Goal: Obtain resource: Obtain resource

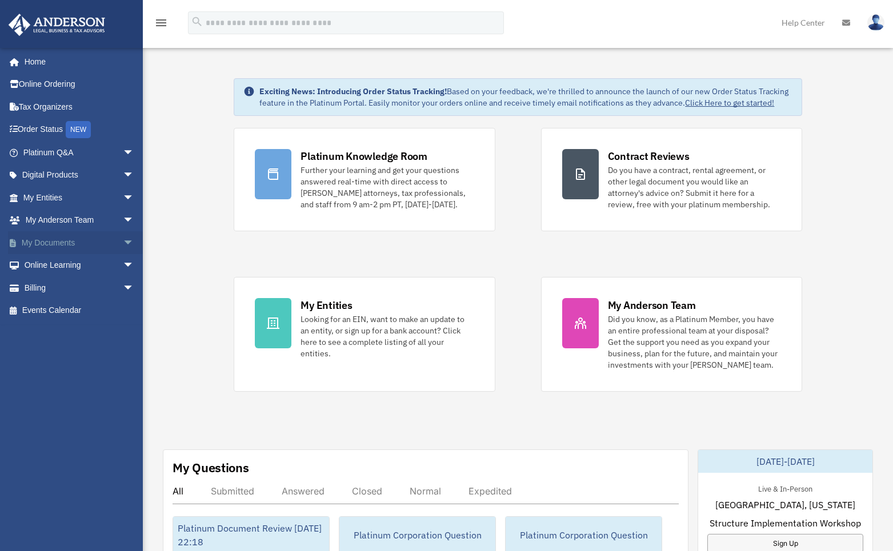
click at [123, 240] on span "arrow_drop_down" at bounding box center [134, 242] width 23 height 23
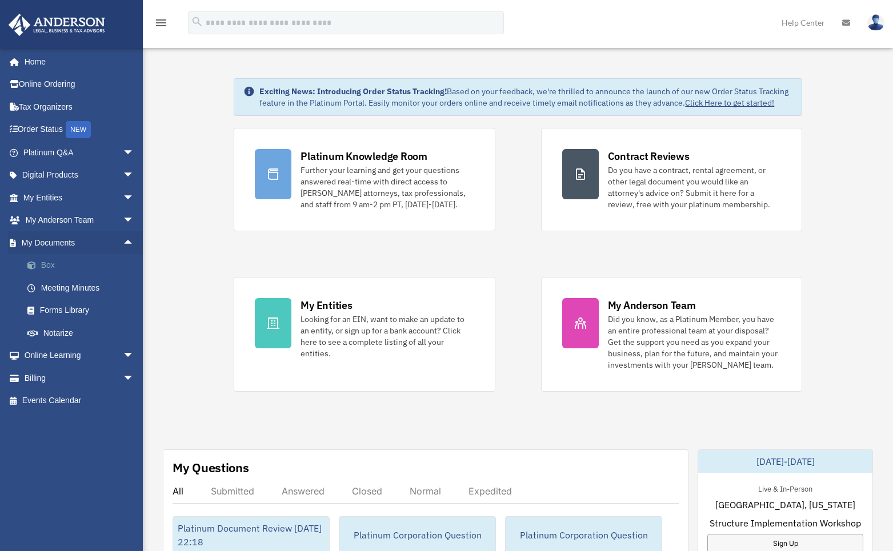
click at [57, 264] on link "Box" at bounding box center [83, 265] width 135 height 23
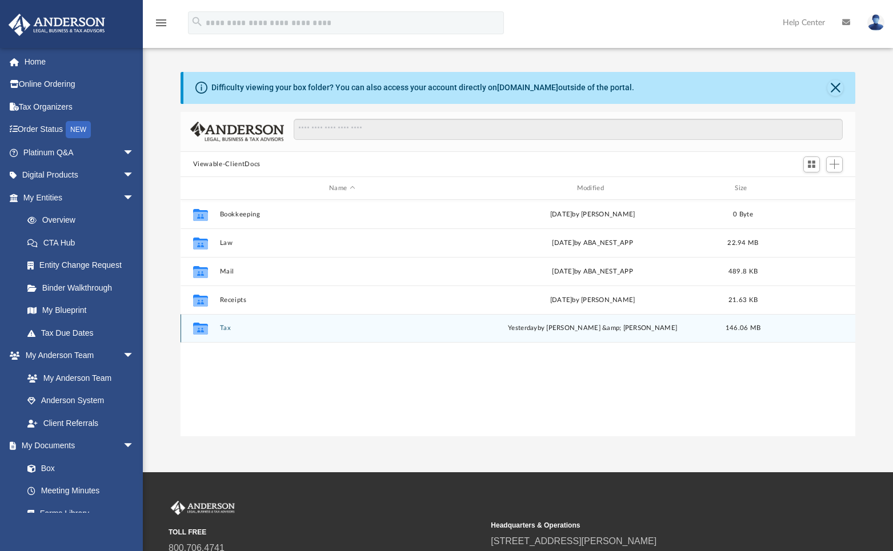
scroll to position [251, 666]
click at [220, 332] on button "Tax" at bounding box center [341, 327] width 245 height 7
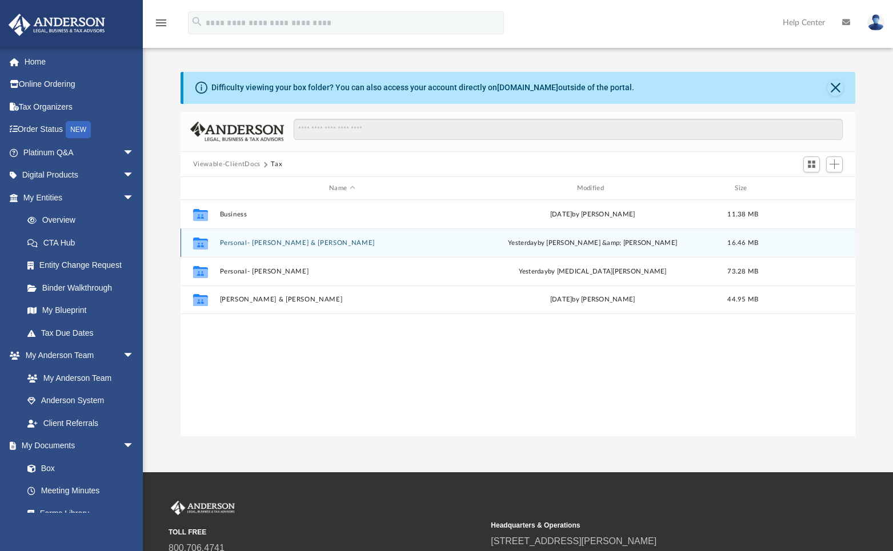
click at [243, 245] on button "Personal- [PERSON_NAME] & [PERSON_NAME]" at bounding box center [341, 242] width 245 height 7
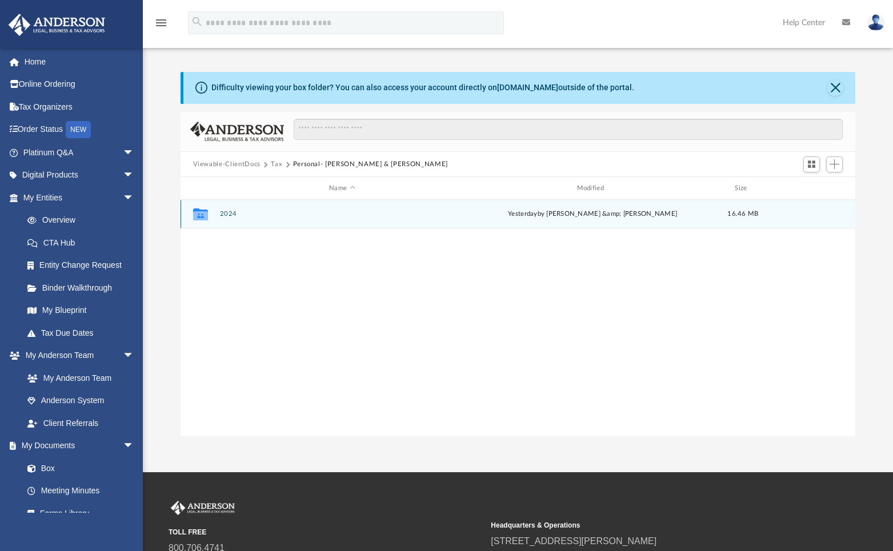
click at [223, 215] on button "2024" at bounding box center [341, 213] width 245 height 7
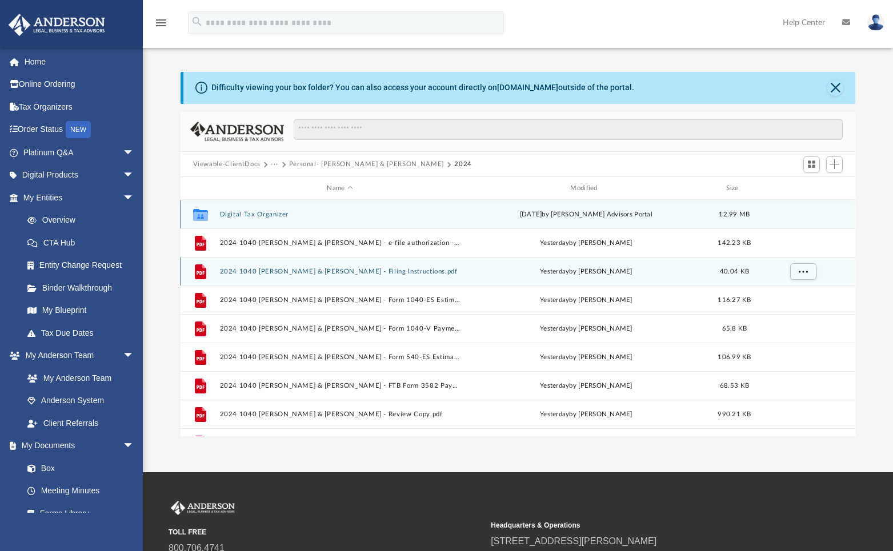
scroll to position [0, 0]
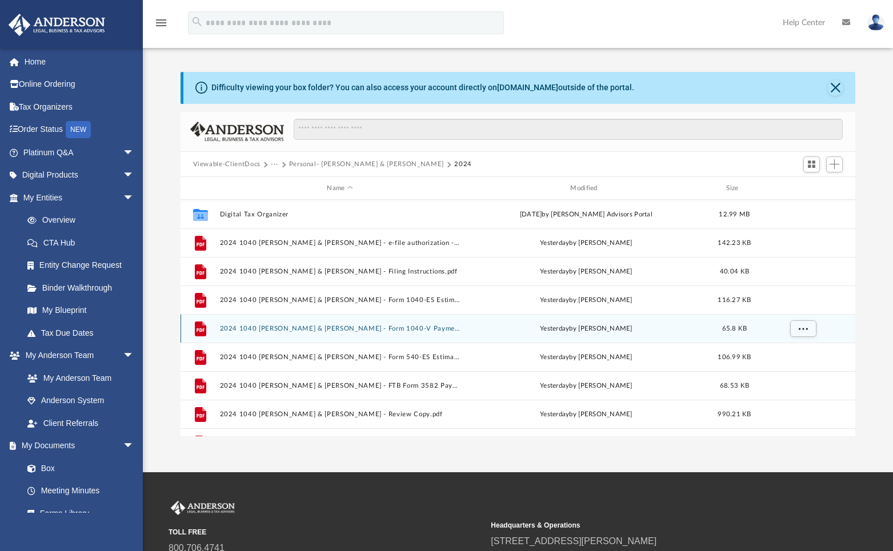
click at [297, 327] on button "2024 1040 [PERSON_NAME] & [PERSON_NAME] - Form 1040-V Payment Voucher.pdf" at bounding box center [339, 328] width 241 height 7
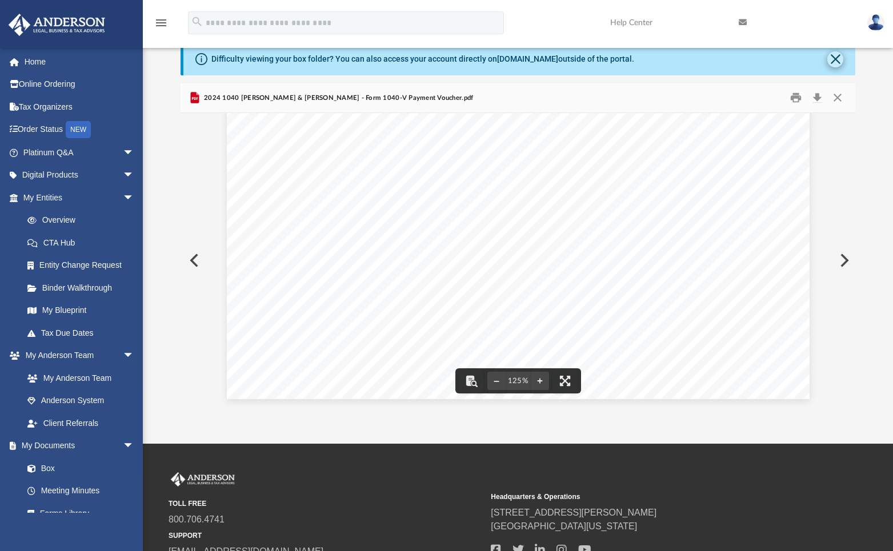
click at [835, 62] on button "Close" at bounding box center [835, 59] width 16 height 16
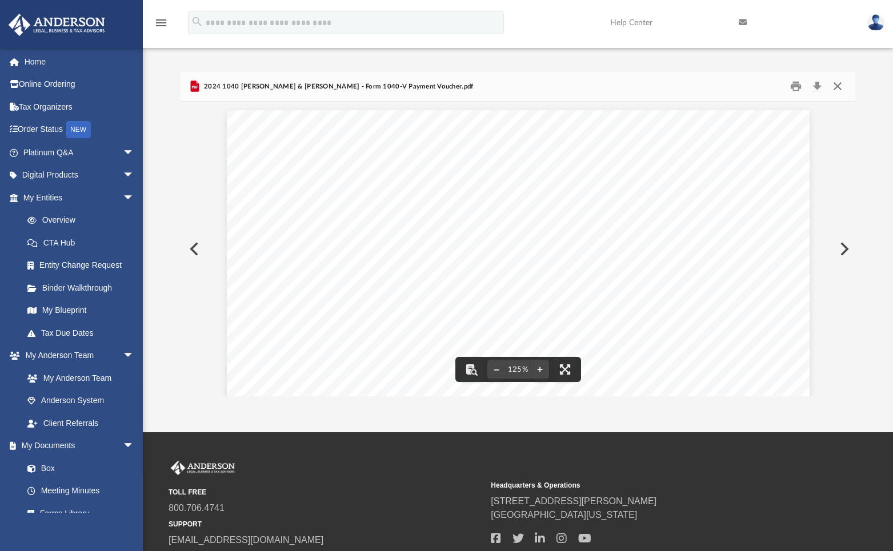
click at [837, 87] on button "Close" at bounding box center [837, 87] width 21 height 18
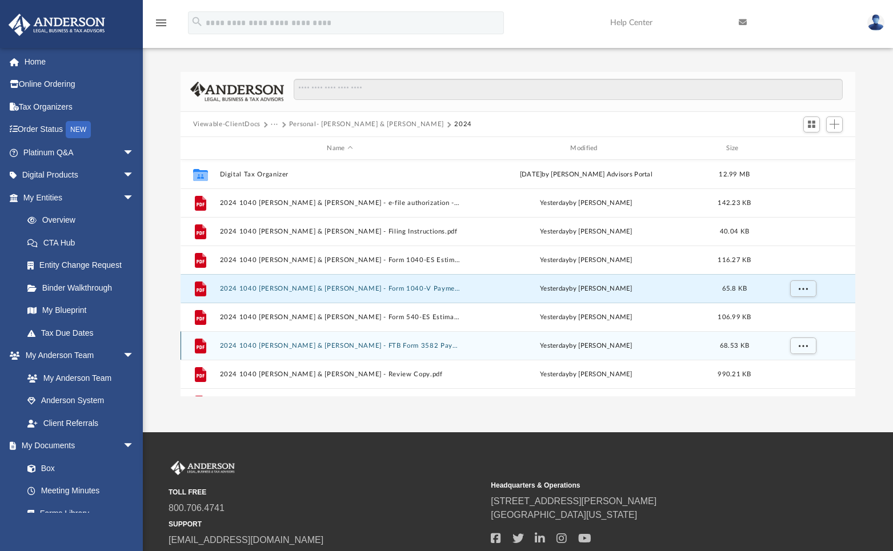
click at [295, 347] on button "2024 1040 [PERSON_NAME] & [PERSON_NAME] - FTB Form 3582 Payment Voucher.pdf" at bounding box center [339, 345] width 241 height 7
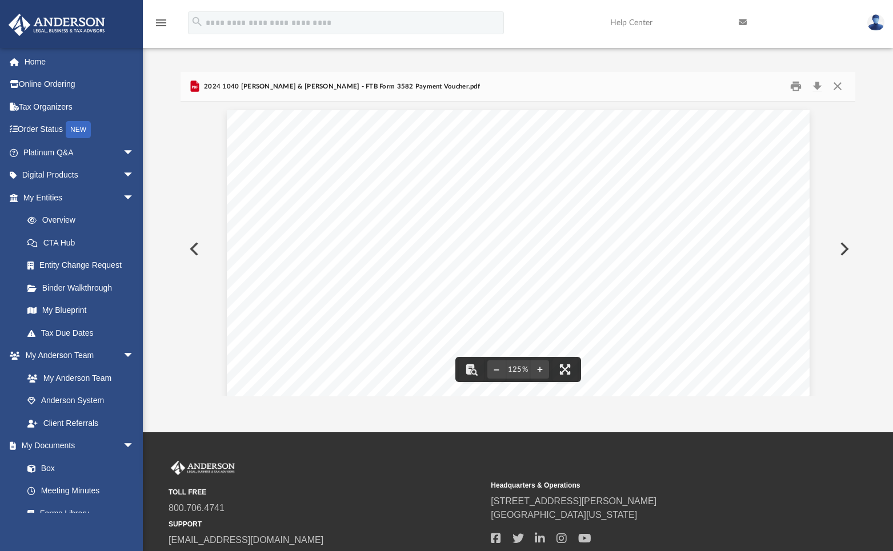
scroll to position [-6, 0]
click at [837, 94] on button "Close" at bounding box center [837, 87] width 21 height 18
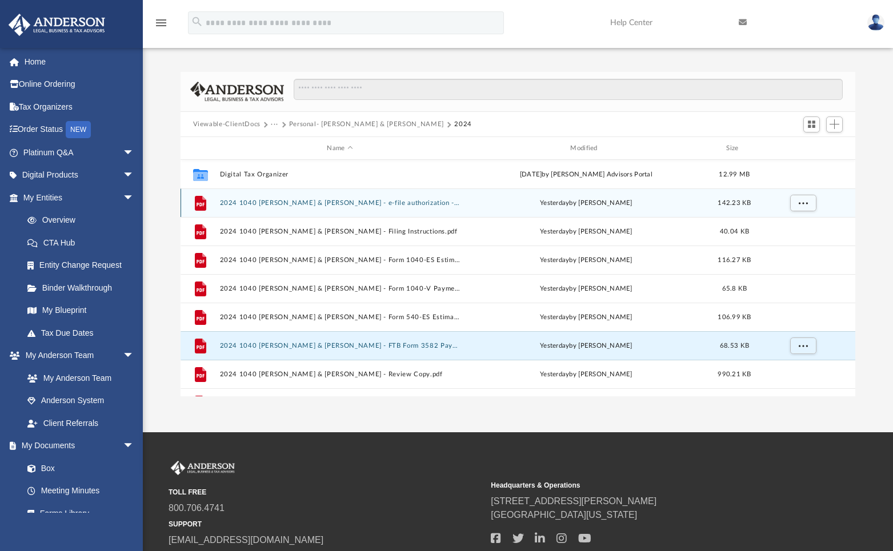
click at [267, 201] on button "2024 1040 [PERSON_NAME] & [PERSON_NAME] - e-file authorization - please sign.pdf" at bounding box center [339, 202] width 241 height 7
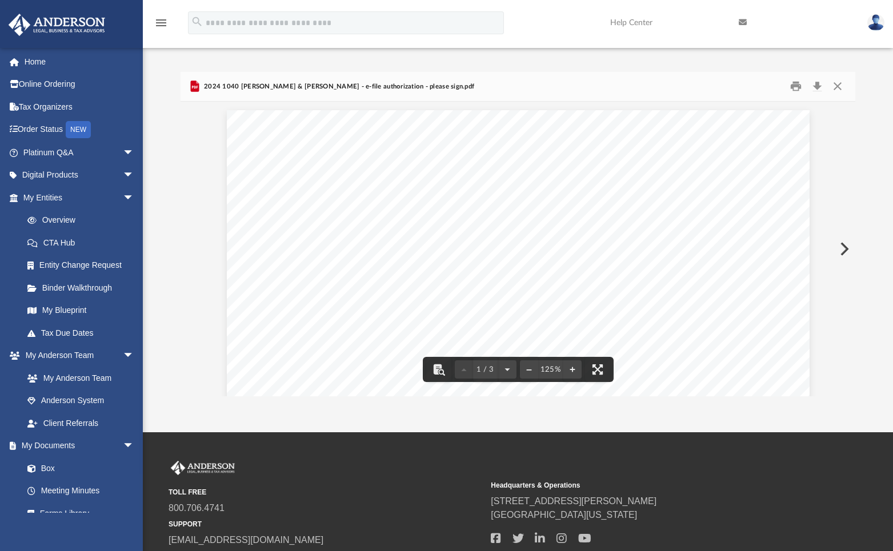
scroll to position [0, 0]
click at [833, 83] on button "Close" at bounding box center [837, 87] width 21 height 18
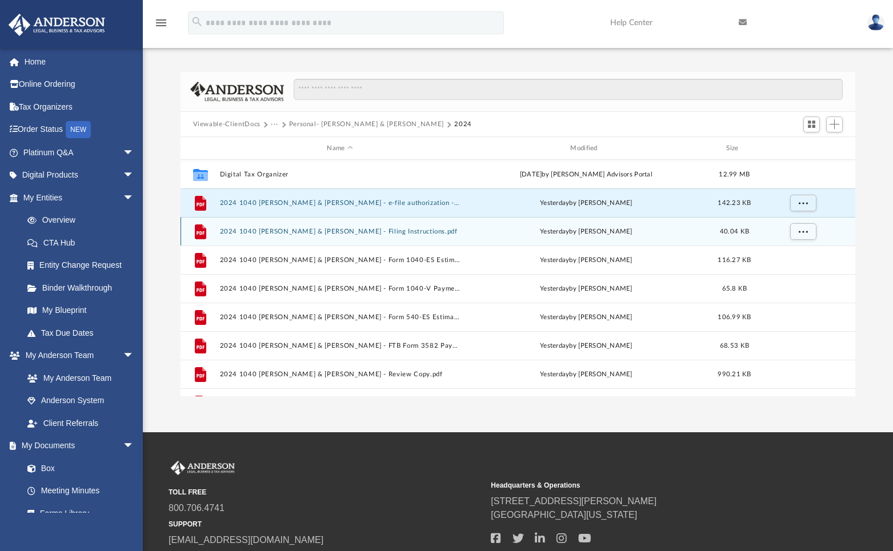
click at [253, 231] on button "2024 1040 [PERSON_NAME] & [PERSON_NAME] - Filing Instructions.pdf" at bounding box center [339, 231] width 241 height 7
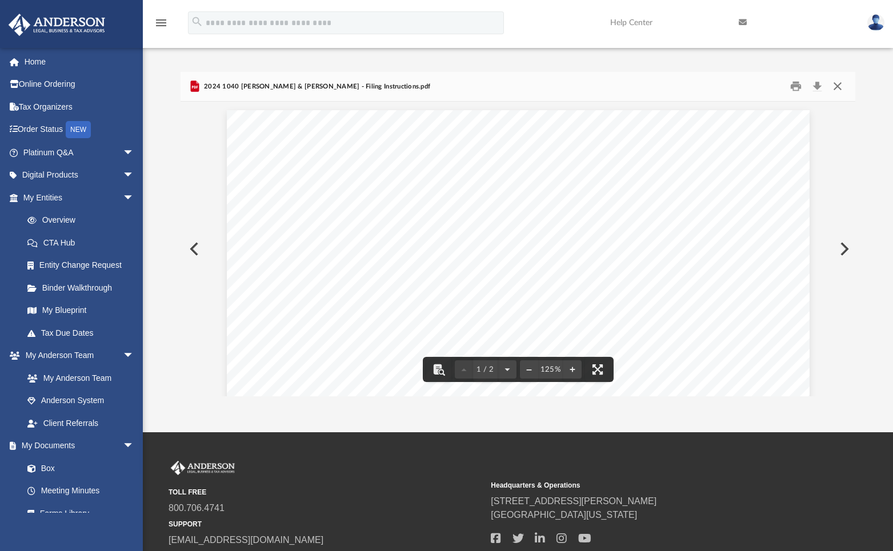
click at [834, 85] on button "Close" at bounding box center [837, 87] width 21 height 18
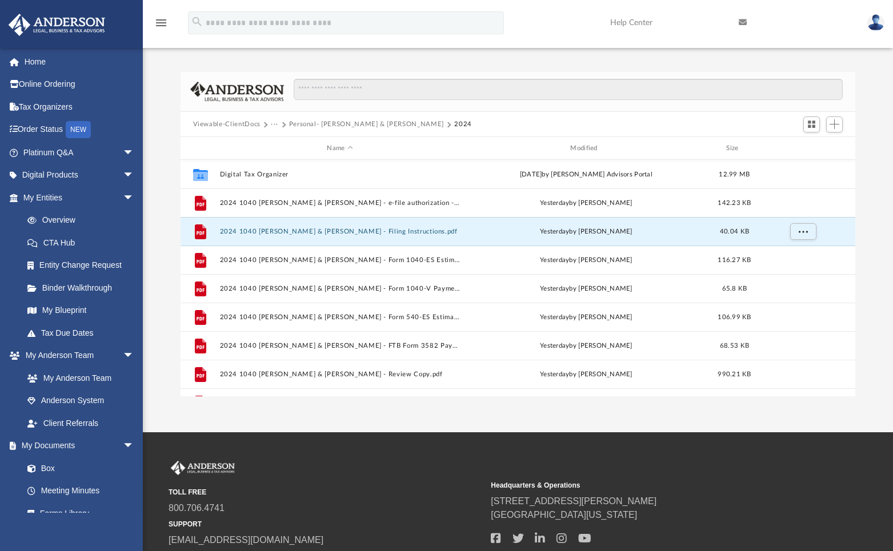
click at [493, 124] on div "Viewable-ClientDocs ··· Personal- [PERSON_NAME] & [PERSON_NAME] 2024" at bounding box center [517, 124] width 675 height 25
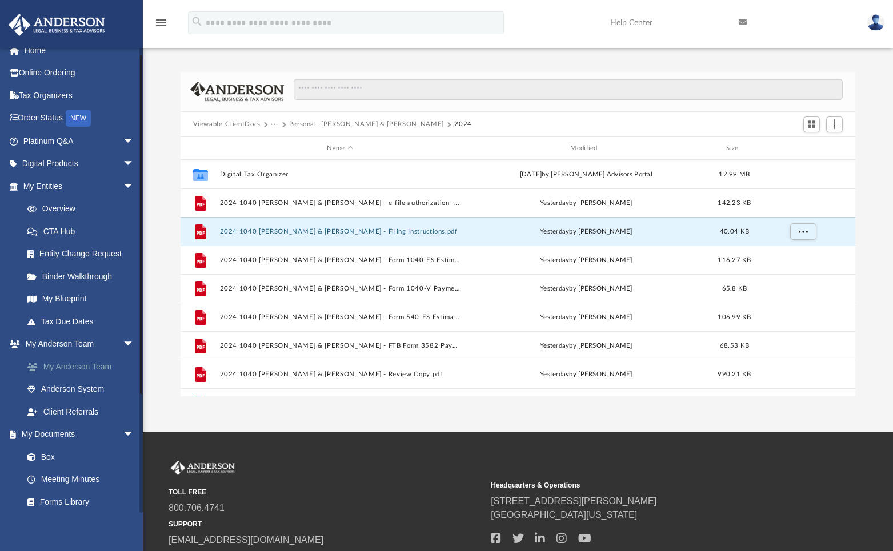
scroll to position [14, 0]
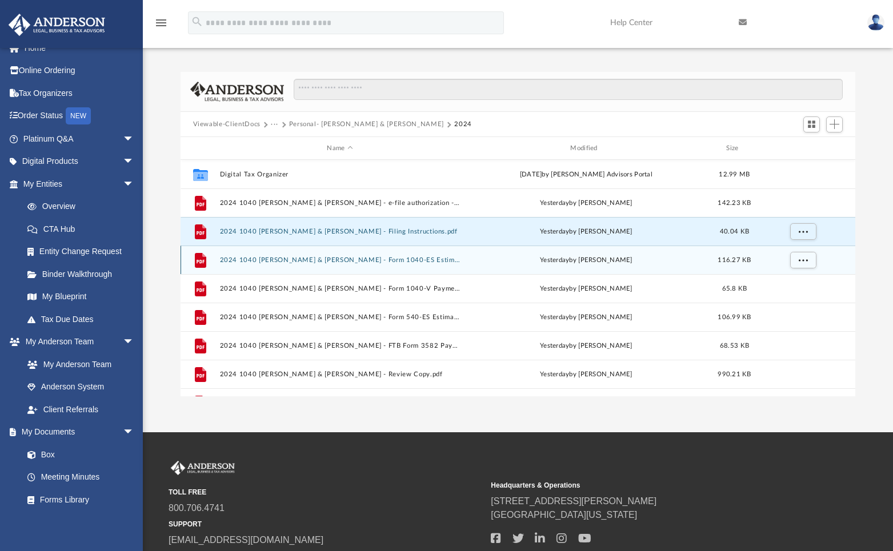
click at [268, 258] on button "2024 1040 [PERSON_NAME] & [PERSON_NAME] - Form 1040-ES Estimated Tax Voucher.pdf" at bounding box center [339, 259] width 241 height 7
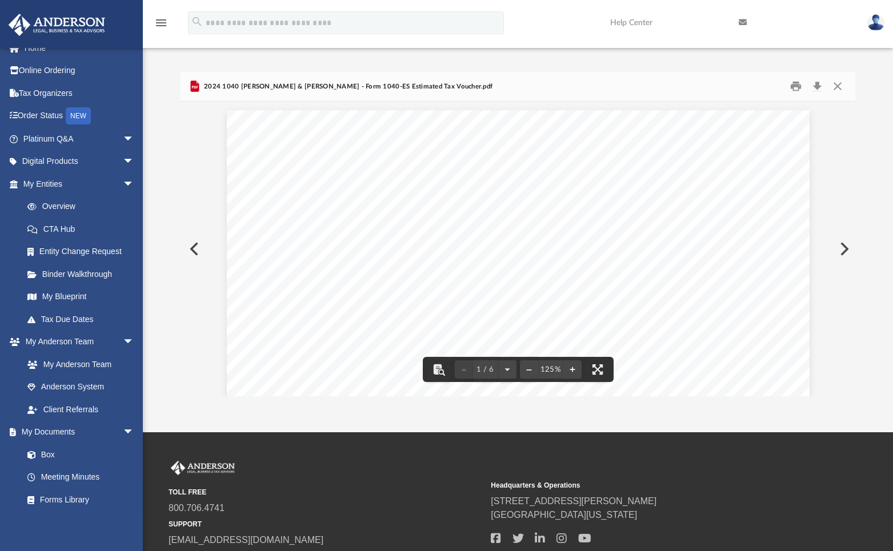
scroll to position [0, 0]
click at [841, 89] on button "Close" at bounding box center [837, 87] width 21 height 18
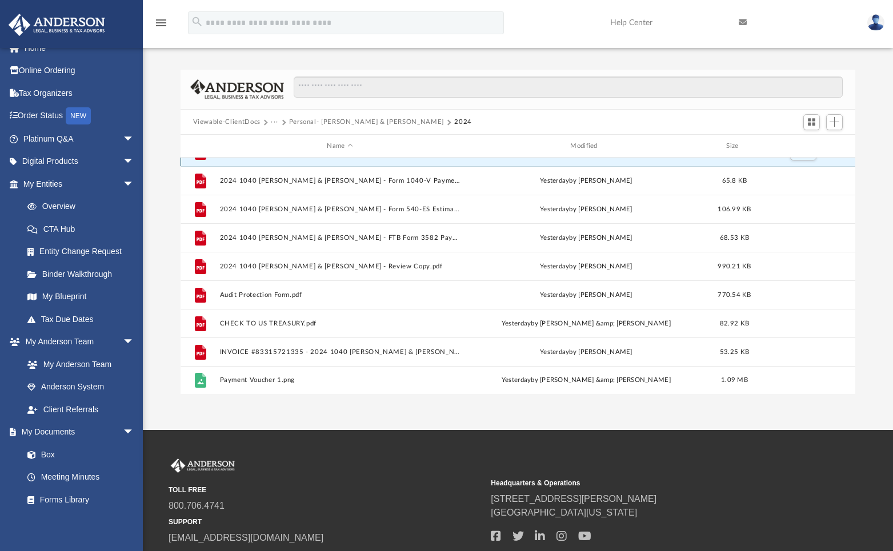
scroll to position [6, 0]
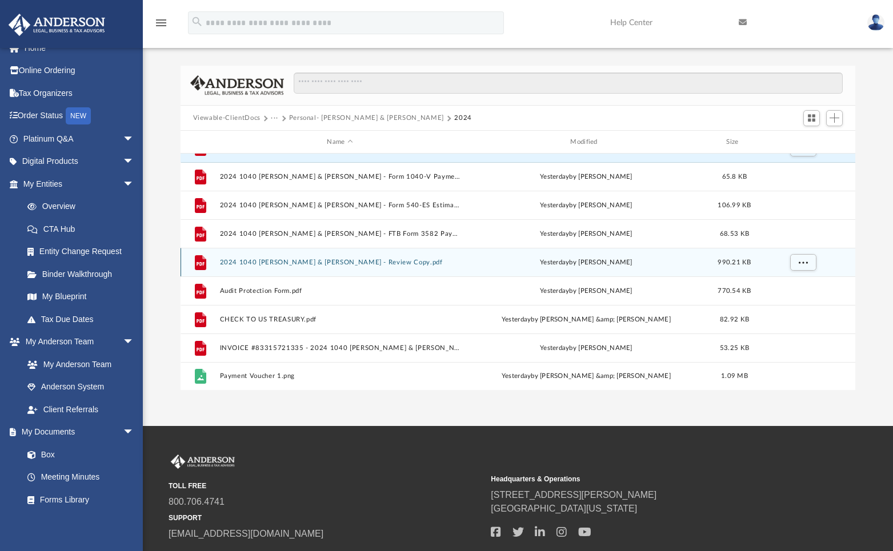
click at [275, 259] on button "2024 1040 [PERSON_NAME] & [PERSON_NAME] - Review Copy.pdf" at bounding box center [339, 262] width 241 height 7
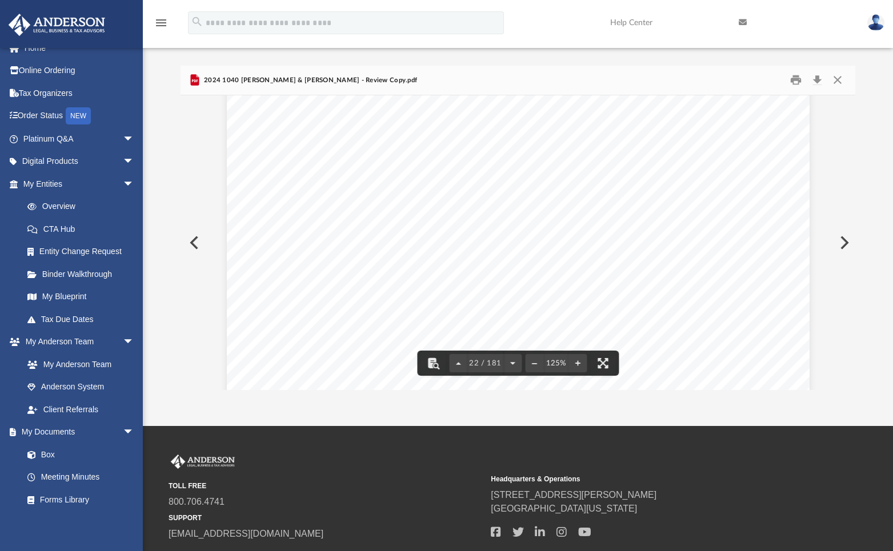
scroll to position [16224, 0]
drag, startPoint x: 324, startPoint y: 193, endPoint x: 456, endPoint y: 199, distance: 131.5
click at [456, 199] on div "Form 1040 (2024) Page If you have a qualifying child, [PERSON_NAME]. EIC. Direc…" at bounding box center [518, 448] width 583 height 754
click at [339, 181] on span "Subtract" at bounding box center [350, 183] width 29 height 7
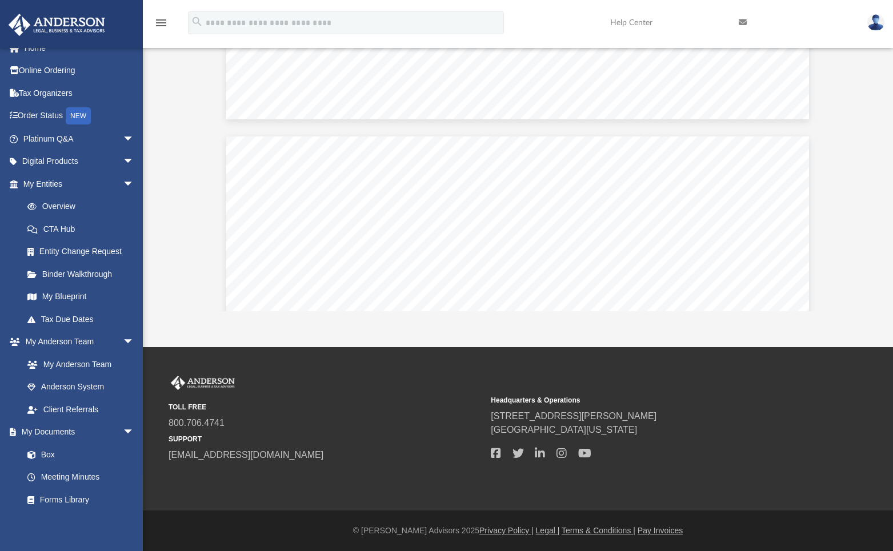
scroll to position [28095, 1]
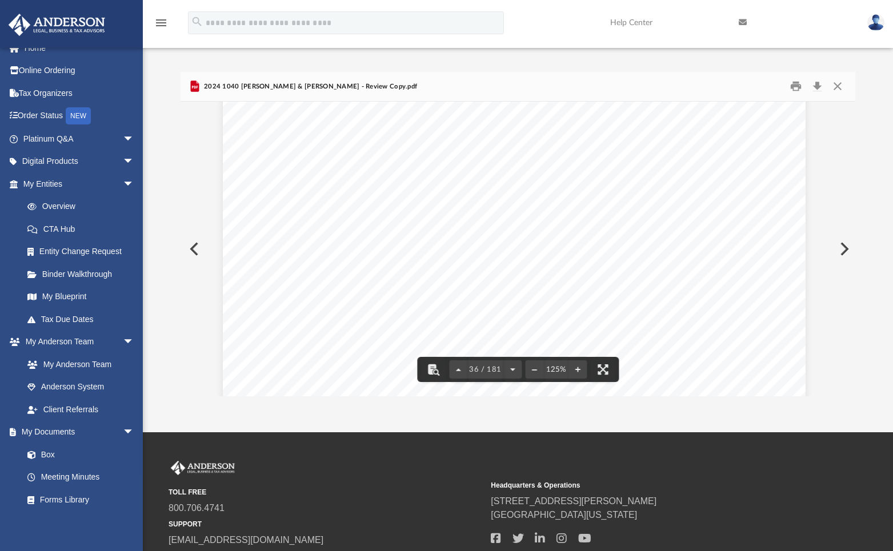
scroll to position [27102, 3]
drag, startPoint x: 716, startPoint y: 147, endPoint x: 757, endPoint y: 147, distance: 41.1
click at [757, 147] on div "Department of the Treasury Internal Revenue Service Attachment Sequence No. 421…" at bounding box center [514, 201] width 583 height 754
click at [717, 147] on div "Department of the Treasury Internal Revenue Service Attachment Sequence No. 421…" at bounding box center [514, 201] width 583 height 754
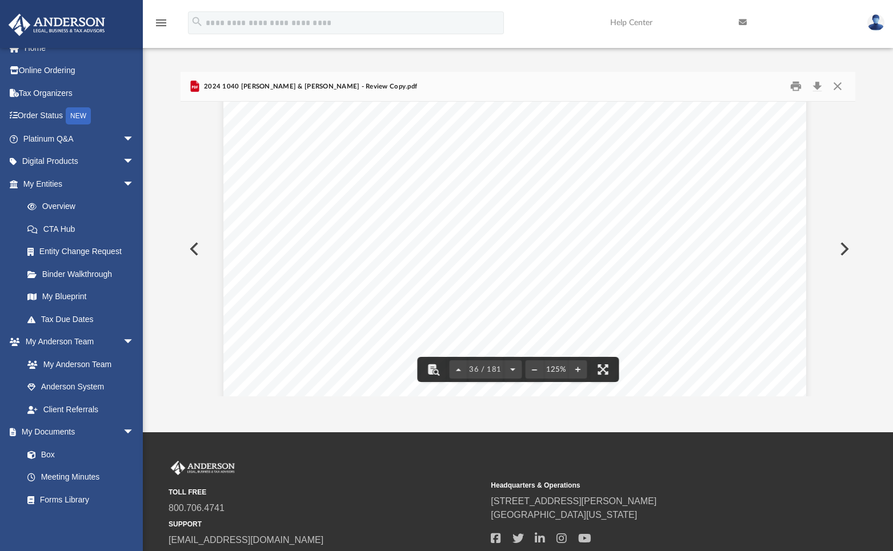
click at [719, 201] on div "Department of the Treasury Internal Revenue Service Attachment Sequence No. 421…" at bounding box center [514, 259] width 583 height 754
drag, startPoint x: 715, startPoint y: 173, endPoint x: 776, endPoint y: 177, distance: 61.2
click at [776, 177] on div "Department of the Treasury Internal Revenue Service Attachment Sequence No. 421…" at bounding box center [514, 228] width 583 height 754
drag, startPoint x: 776, startPoint y: 177, endPoint x: 656, endPoint y: 176, distance: 119.9
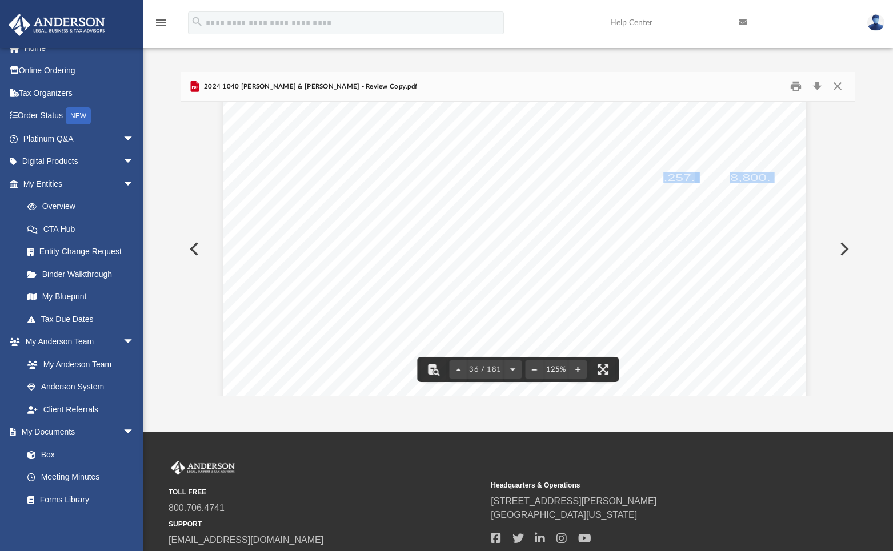
click at [656, 176] on div "Department of the Treasury Internal Revenue Service Attachment Sequence No. 421…" at bounding box center [514, 228] width 583 height 754
click at [702, 179] on div "Department of the Treasury Internal Revenue Service Attachment Sequence No. 421…" at bounding box center [514, 228] width 583 height 754
drag, startPoint x: 769, startPoint y: 176, endPoint x: 717, endPoint y: 175, distance: 52.0
click at [717, 175] on div "Department of the Treasury Internal Revenue Service Attachment Sequence No. 421…" at bounding box center [514, 228] width 583 height 754
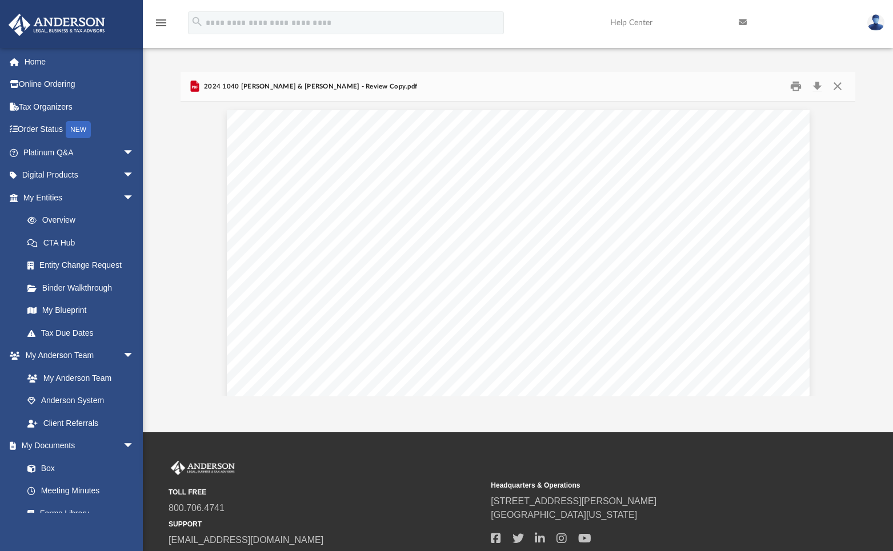
scroll to position [0, 1]
